Goal: Navigation & Orientation: Find specific page/section

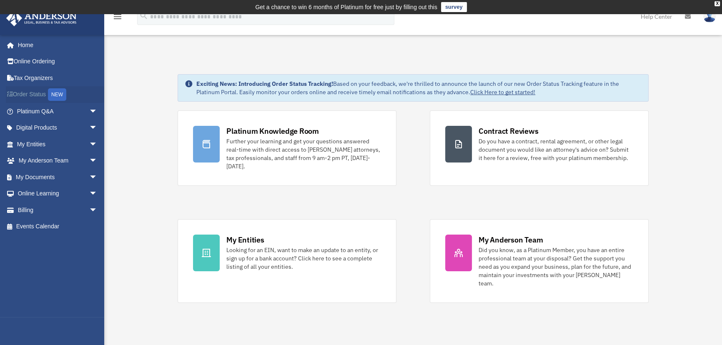
click at [29, 92] on link "Order Status NEW" at bounding box center [58, 94] width 104 height 17
click at [31, 144] on link "My Entities arrow_drop_down" at bounding box center [58, 144] width 104 height 17
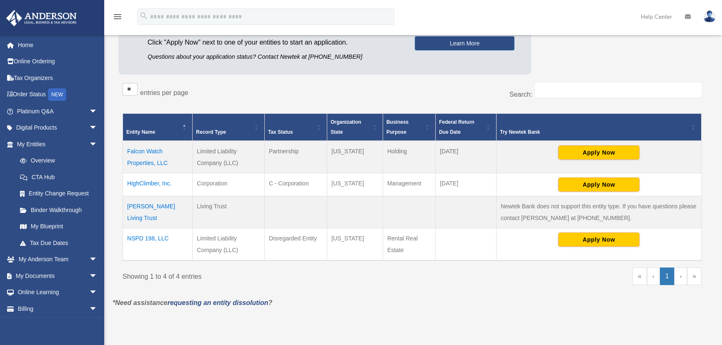
scroll to position [151, 0]
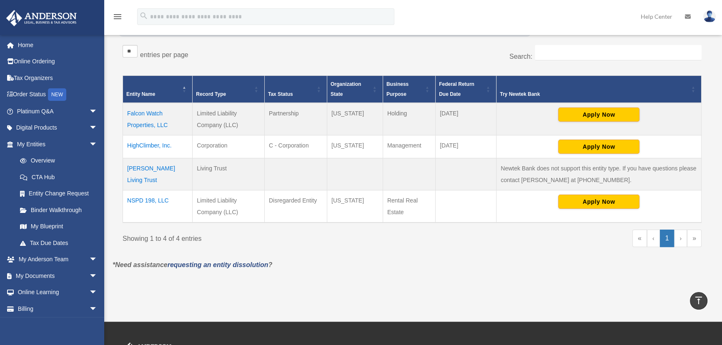
click at [162, 168] on td "[PERSON_NAME] Living Trust" at bounding box center [158, 174] width 70 height 32
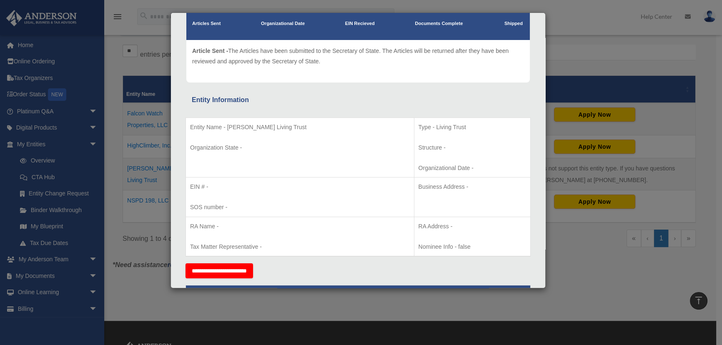
scroll to position [0, 0]
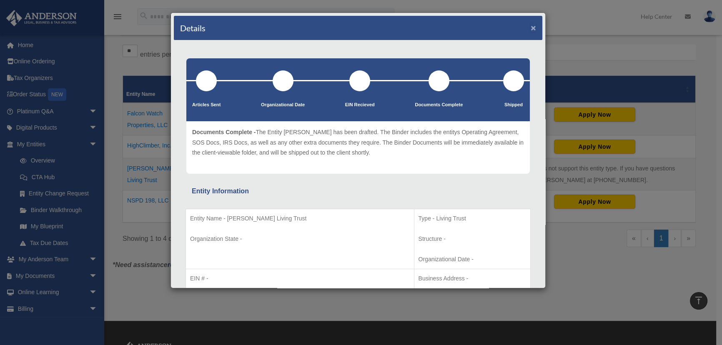
click at [531, 23] on button "×" at bounding box center [533, 27] width 5 height 9
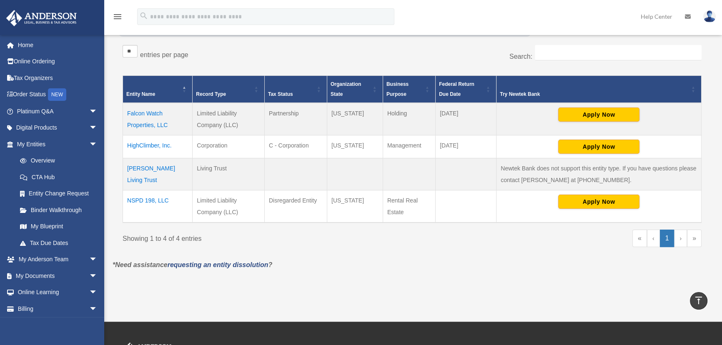
click at [163, 166] on td "[PERSON_NAME] Living Trust" at bounding box center [158, 174] width 70 height 32
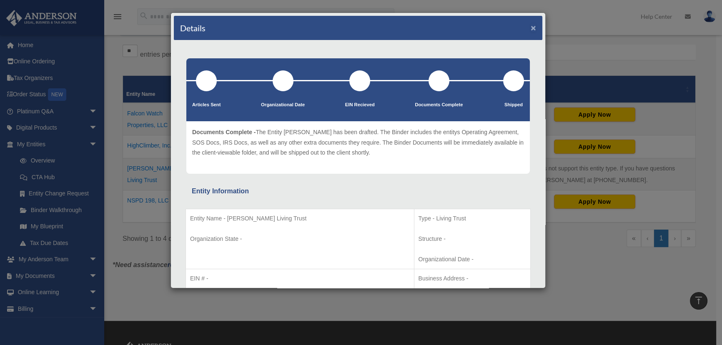
click at [531, 28] on button "×" at bounding box center [533, 27] width 5 height 9
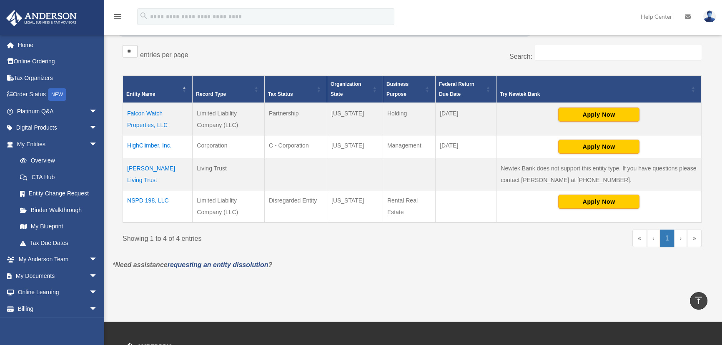
click at [145, 125] on td "Falcon Watch Properties, LLC" at bounding box center [158, 119] width 70 height 33
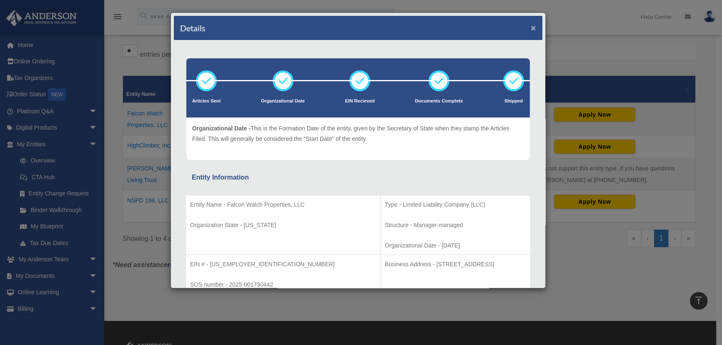
click at [531, 28] on button "×" at bounding box center [533, 27] width 5 height 9
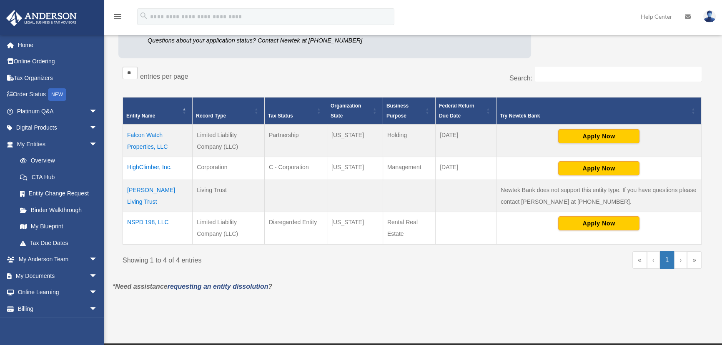
scroll to position [113, 0]
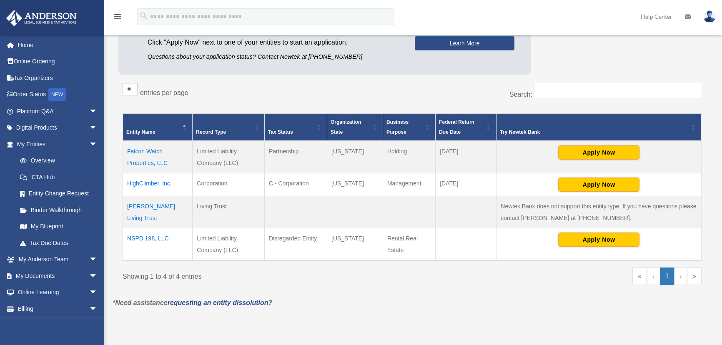
click at [146, 150] on td "Falcon Watch Properties, LLC" at bounding box center [158, 157] width 70 height 33
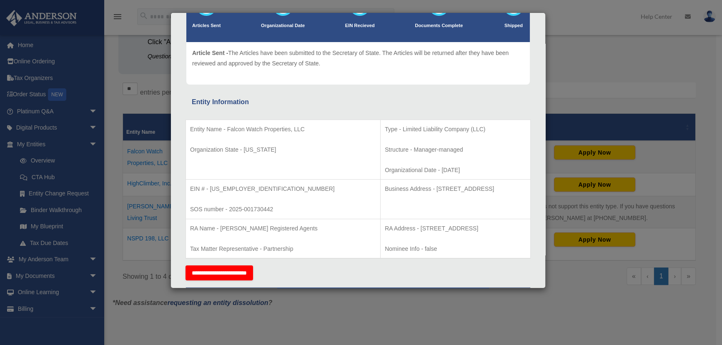
scroll to position [0, 0]
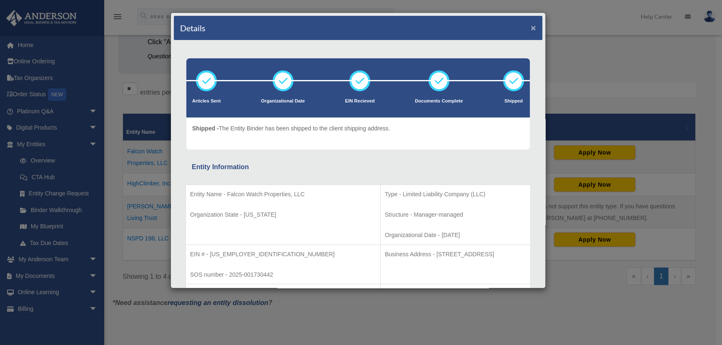
click at [531, 25] on button "×" at bounding box center [533, 27] width 5 height 9
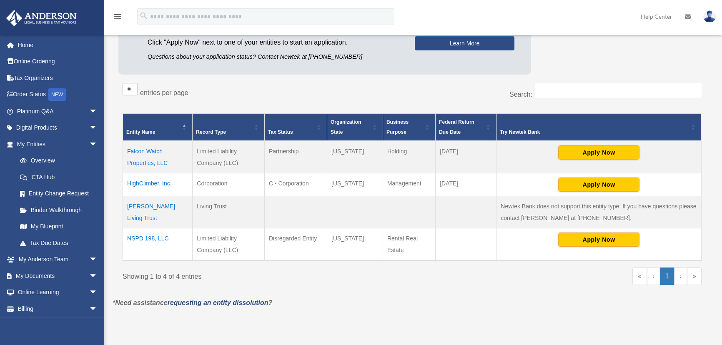
click at [272, 83] on div "** ** ** *** entries per page" at bounding box center [265, 93] width 284 height 21
